Goal: Task Accomplishment & Management: Manage account settings

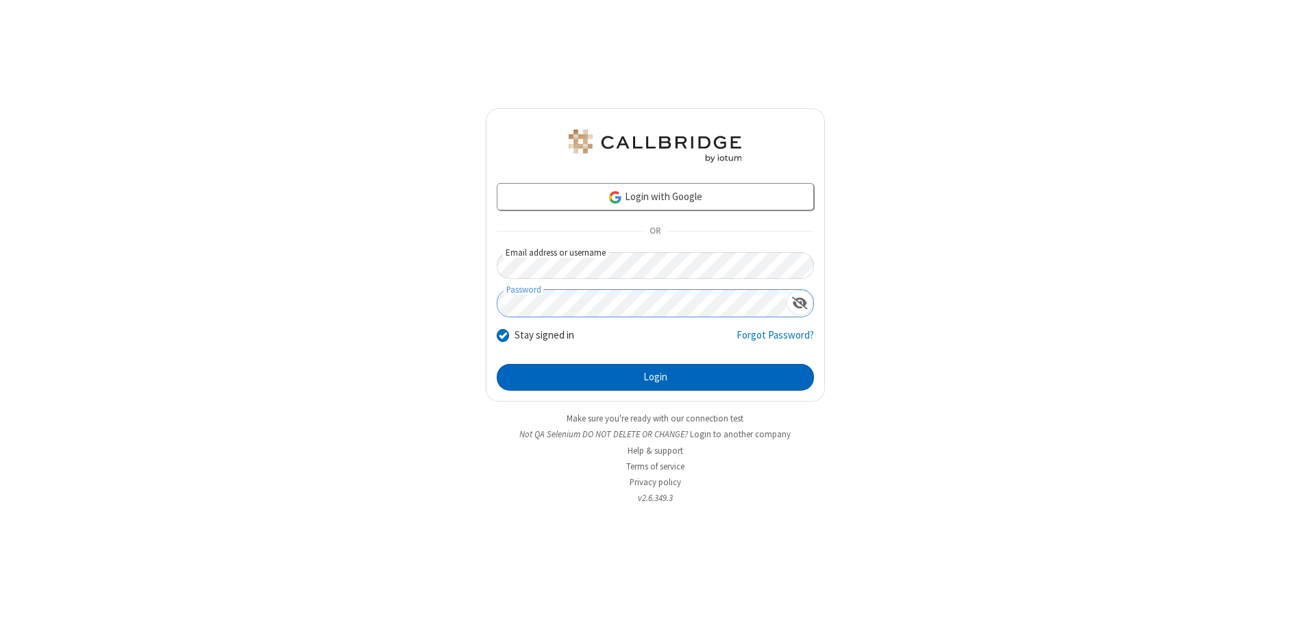
click at [655, 377] on button "Login" at bounding box center [655, 377] width 317 height 27
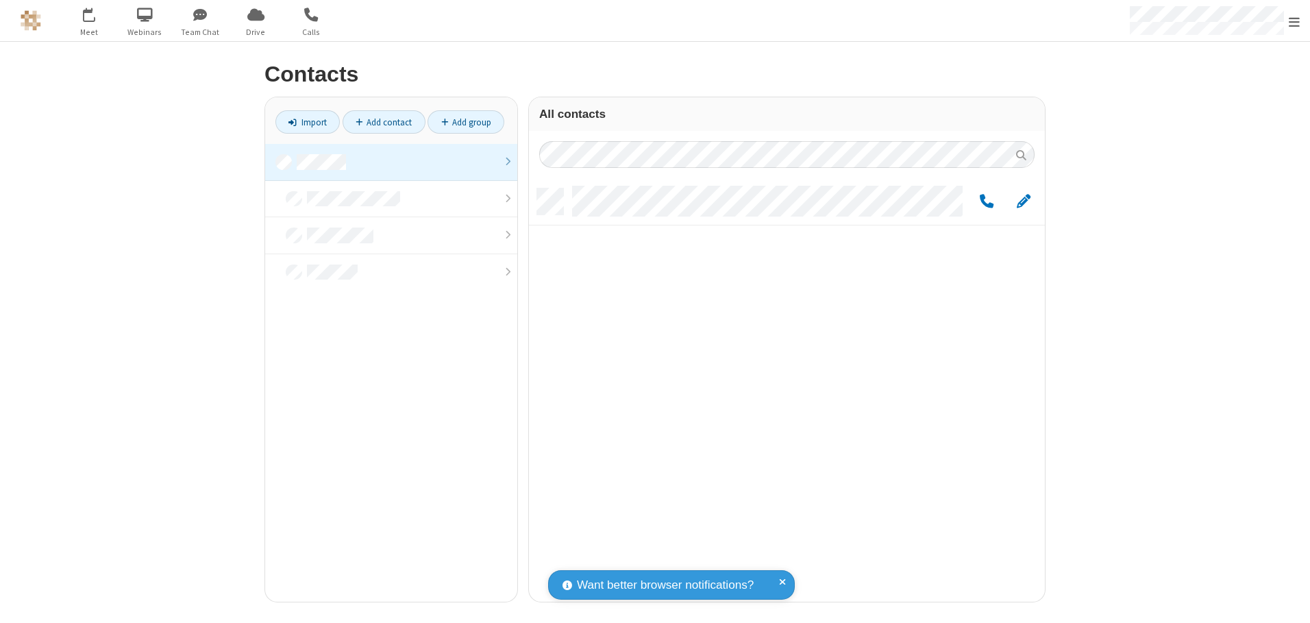
scroll to position [413, 506]
click at [391, 162] on link at bounding box center [391, 162] width 252 height 37
click at [384, 122] on link "Add contact" at bounding box center [384, 121] width 83 height 23
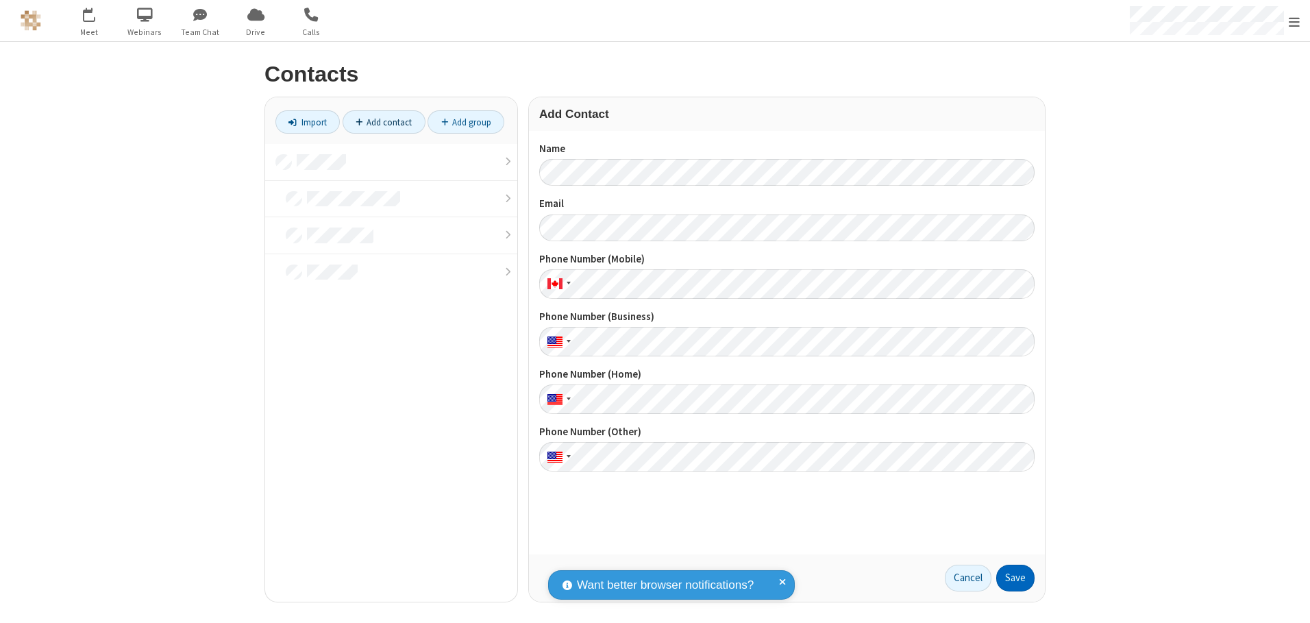
click at [1015, 578] on button "Save" at bounding box center [1015, 578] width 38 height 27
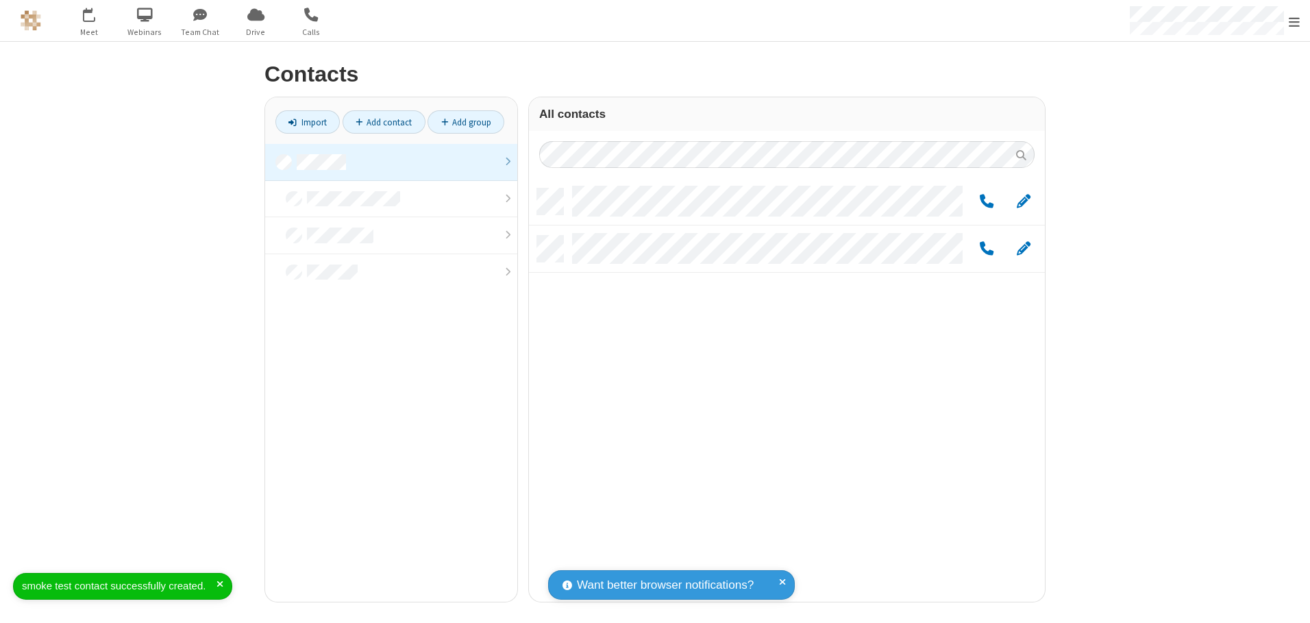
scroll to position [413, 506]
